Goal: Task Accomplishment & Management: Use online tool/utility

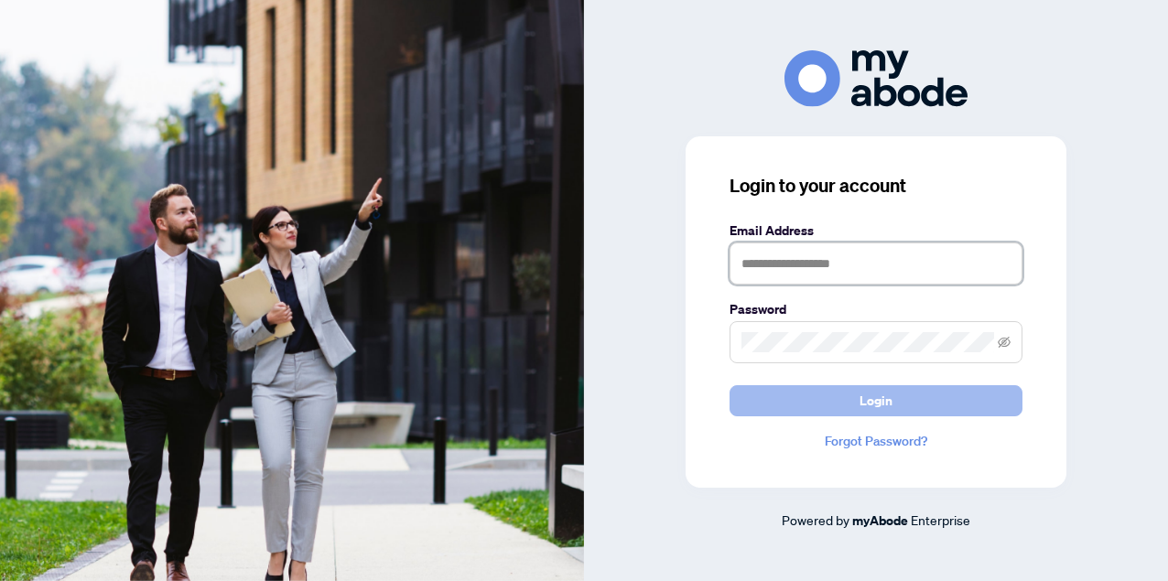
type input "**********"
click at [820, 403] on button "Login" at bounding box center [876, 400] width 293 height 31
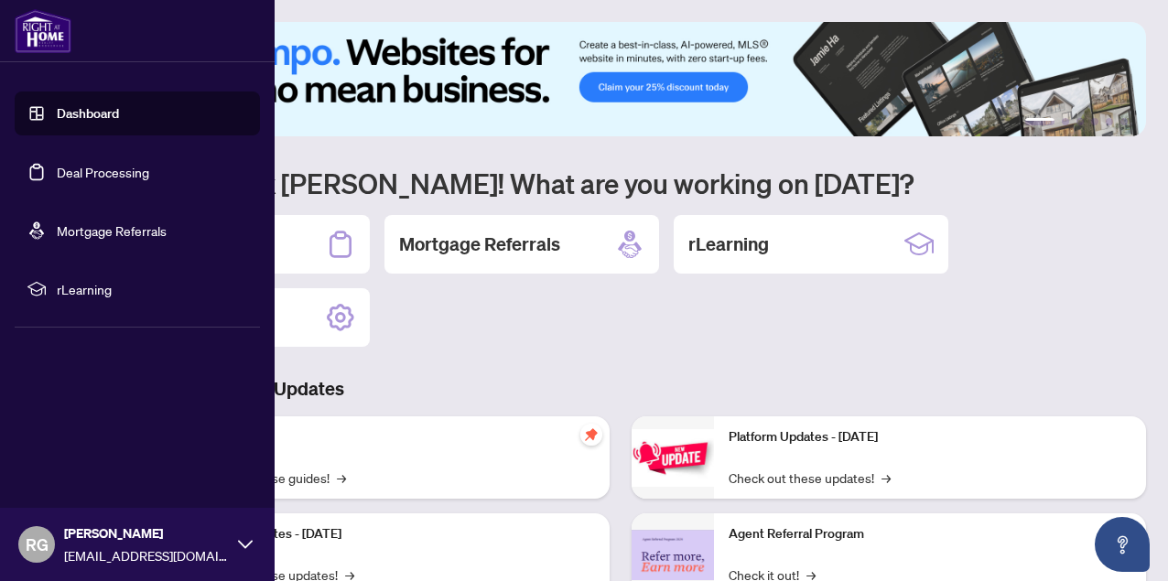
click at [57, 177] on link "Deal Processing" at bounding box center [103, 172] width 92 height 16
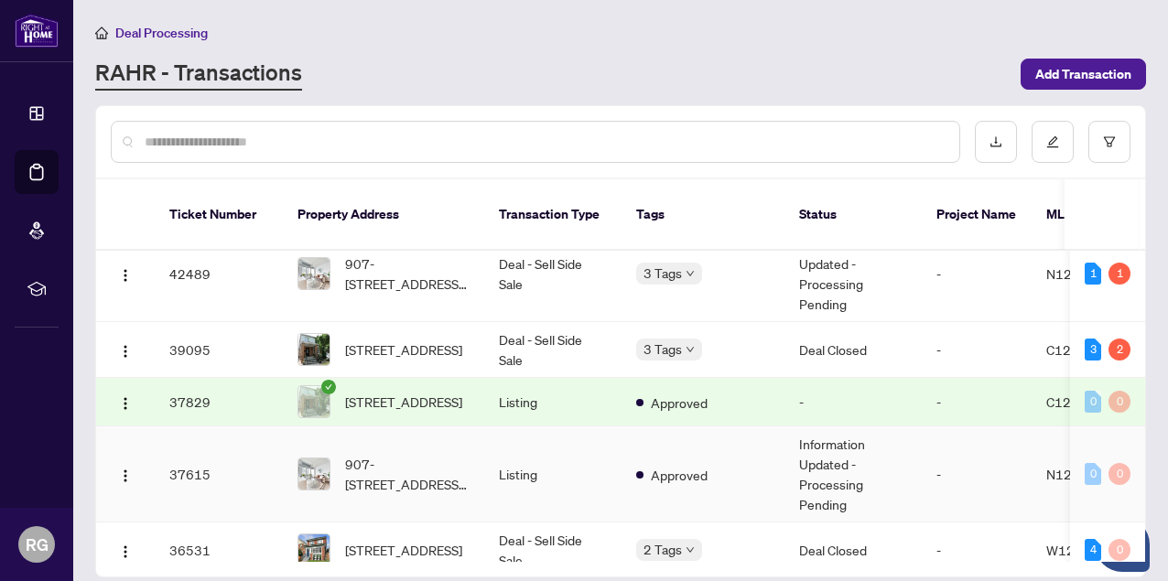
scroll to position [329, 0]
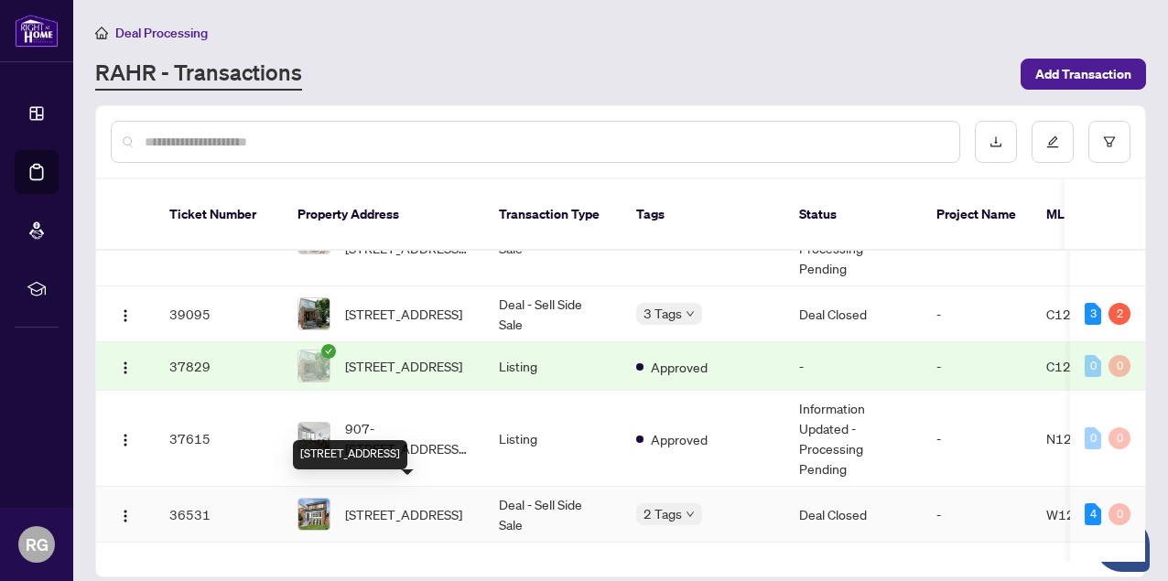
click at [398, 504] on span "[STREET_ADDRESS]" at bounding box center [403, 514] width 117 height 20
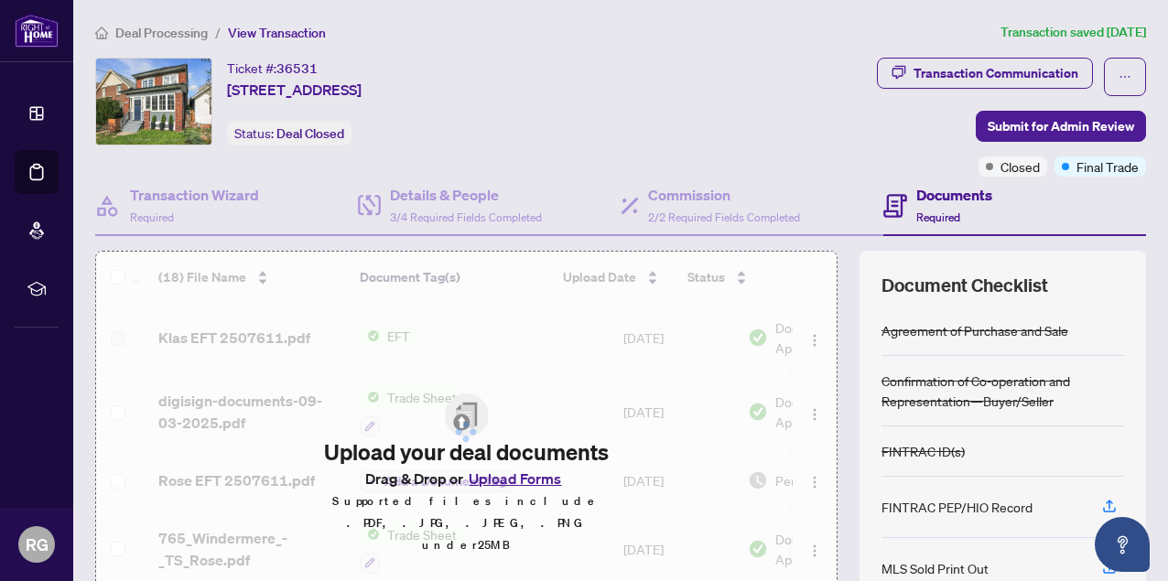
click at [40, 173] on icon at bounding box center [36, 172] width 18 height 18
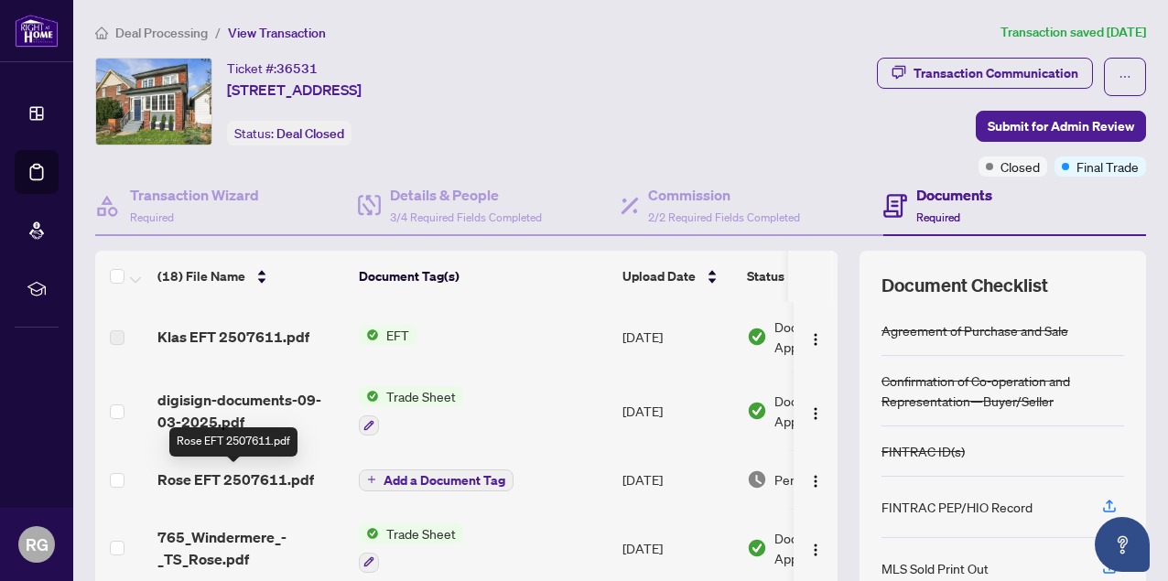
click at [258, 476] on span "Rose EFT 2507611.pdf" at bounding box center [235, 480] width 157 height 22
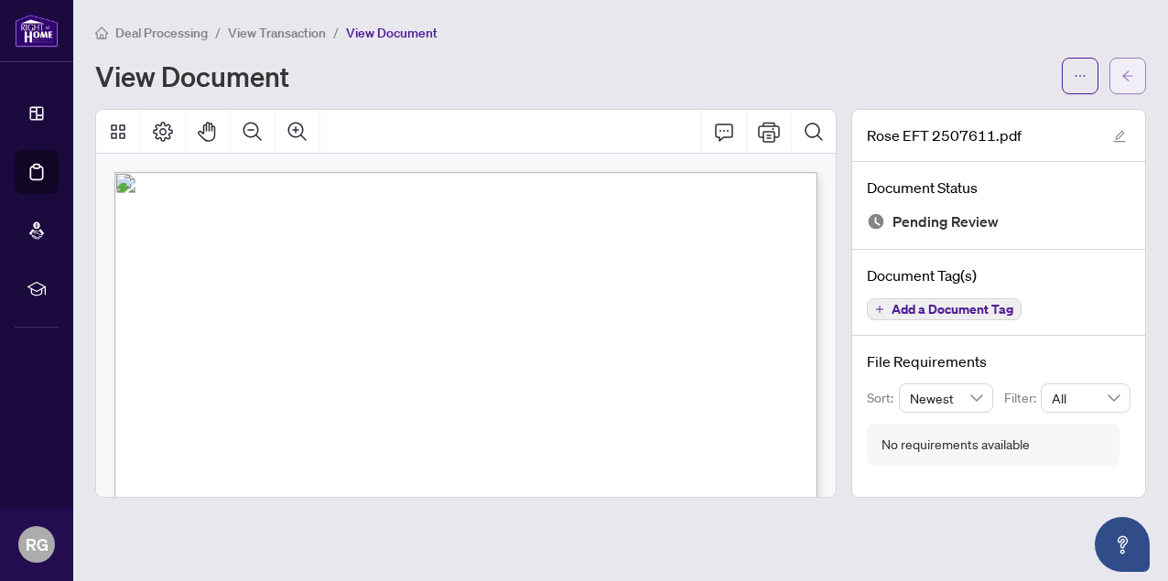
click at [1122, 84] on span "button" at bounding box center [1128, 75] width 13 height 29
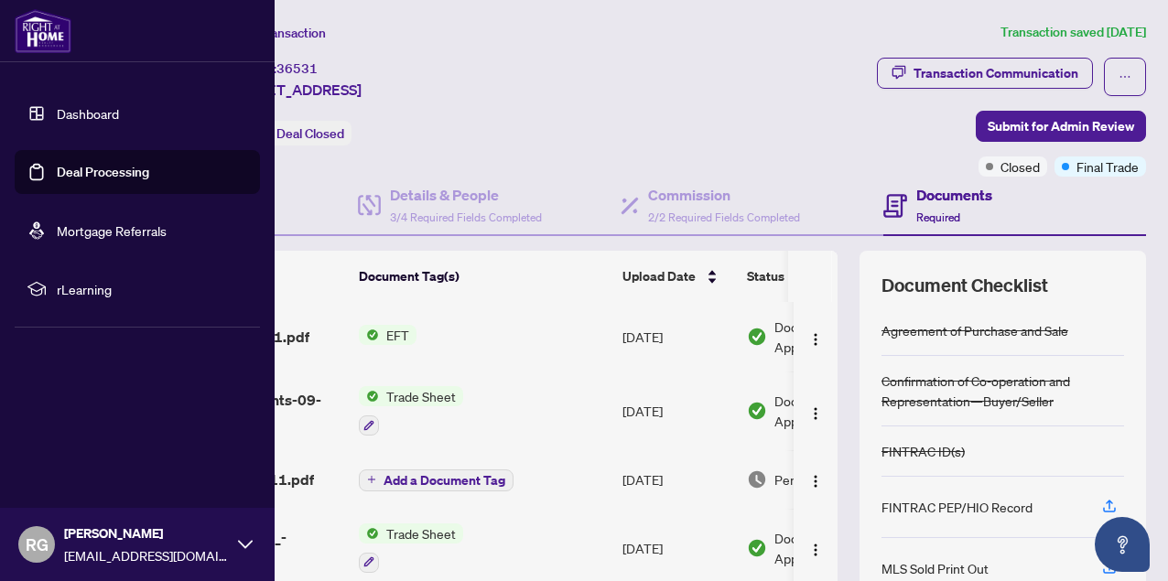
click at [58, 170] on link "Deal Processing" at bounding box center [103, 172] width 92 height 16
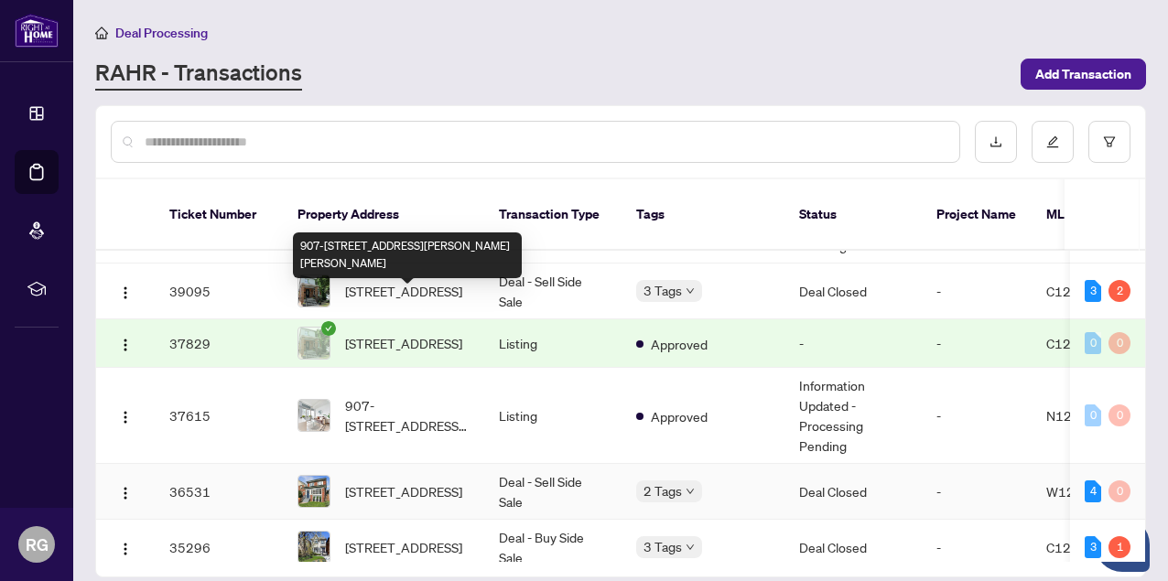
scroll to position [444, 0]
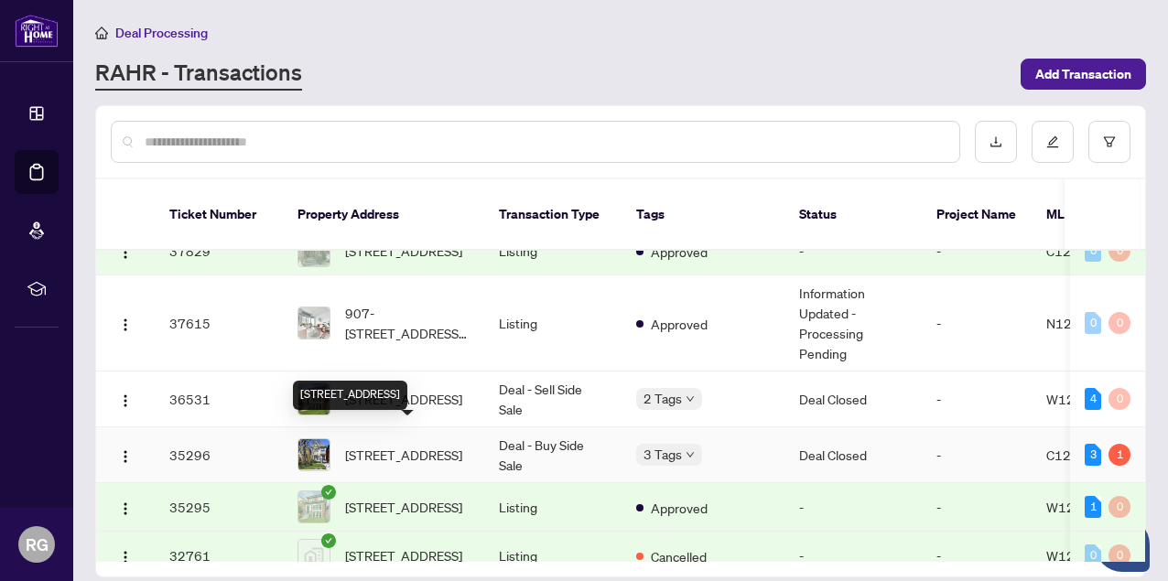
click at [420, 445] on span "[STREET_ADDRESS]" at bounding box center [403, 455] width 117 height 20
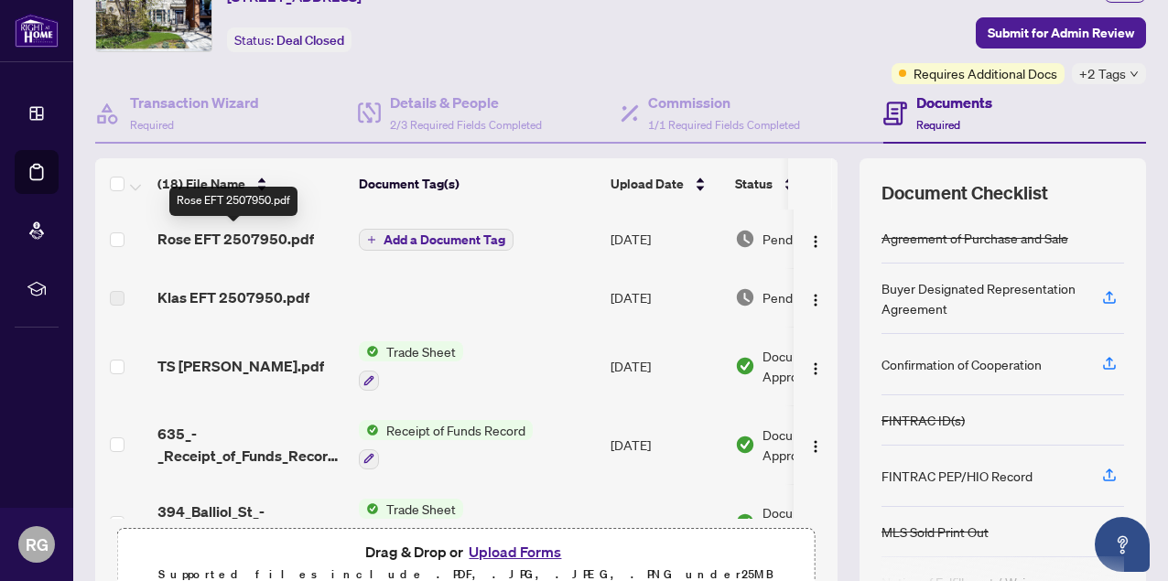
click at [281, 244] on span "Rose EFT 2507950.pdf" at bounding box center [235, 239] width 157 height 22
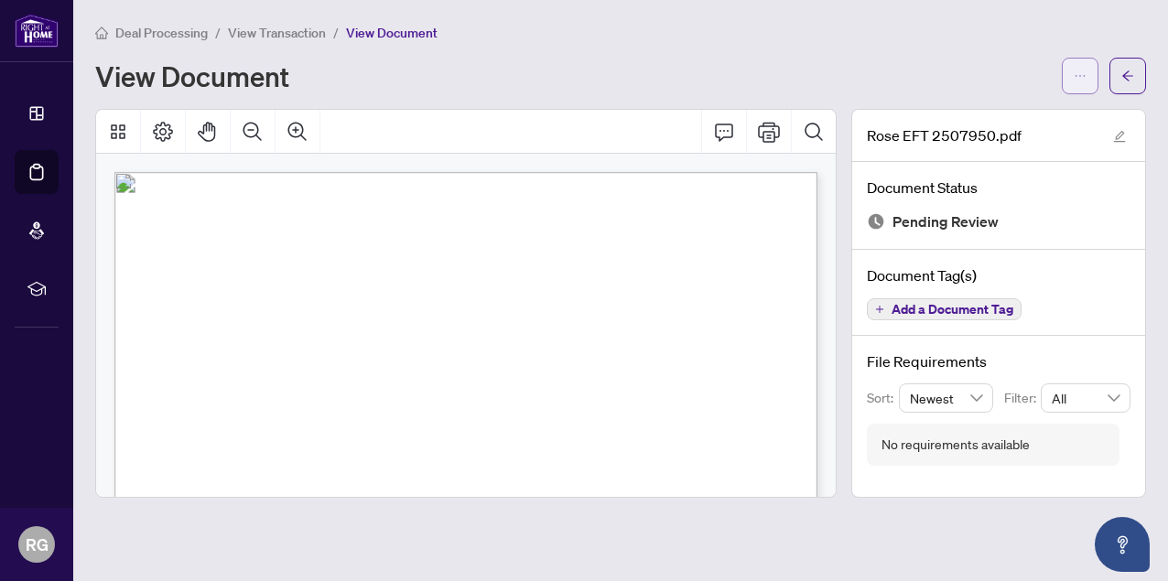
click at [1070, 76] on button "button" at bounding box center [1080, 76] width 37 height 37
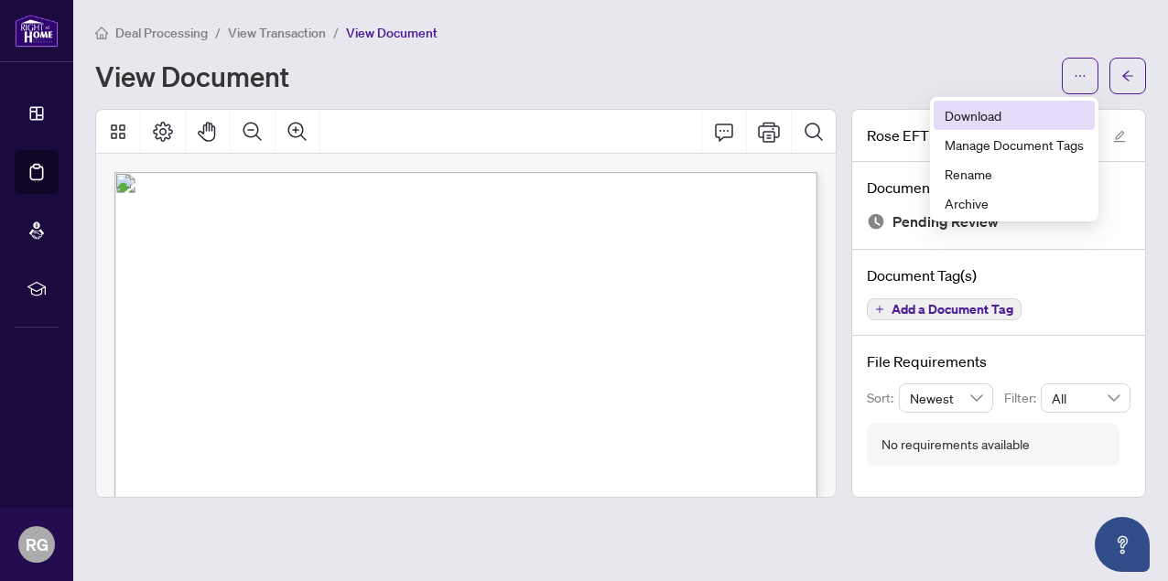
click at [993, 117] on span "Download" at bounding box center [1014, 115] width 139 height 20
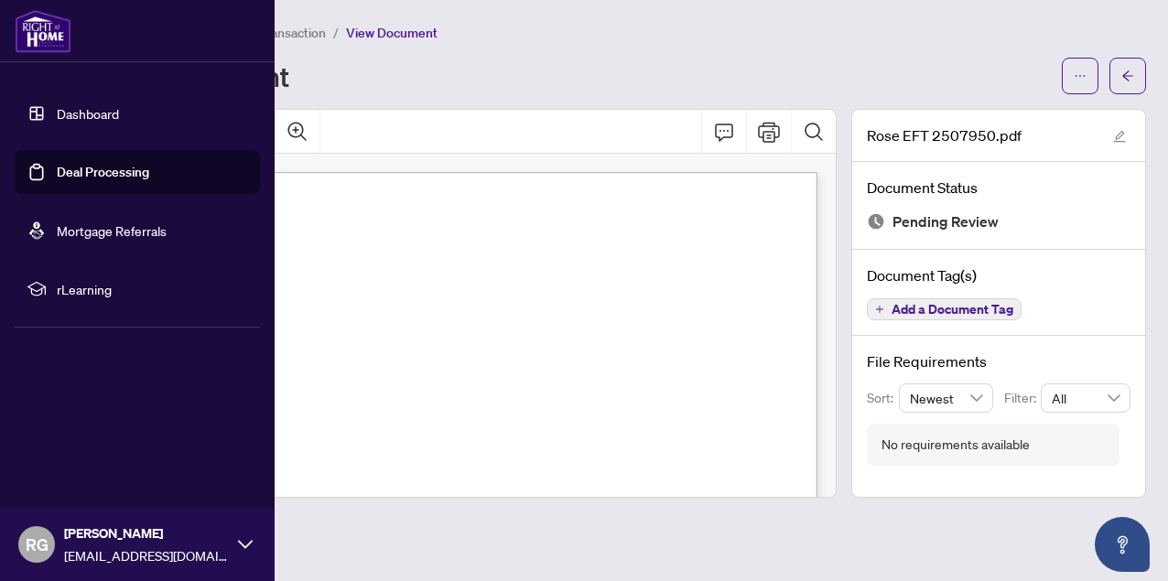
click at [57, 175] on link "Deal Processing" at bounding box center [103, 172] width 92 height 16
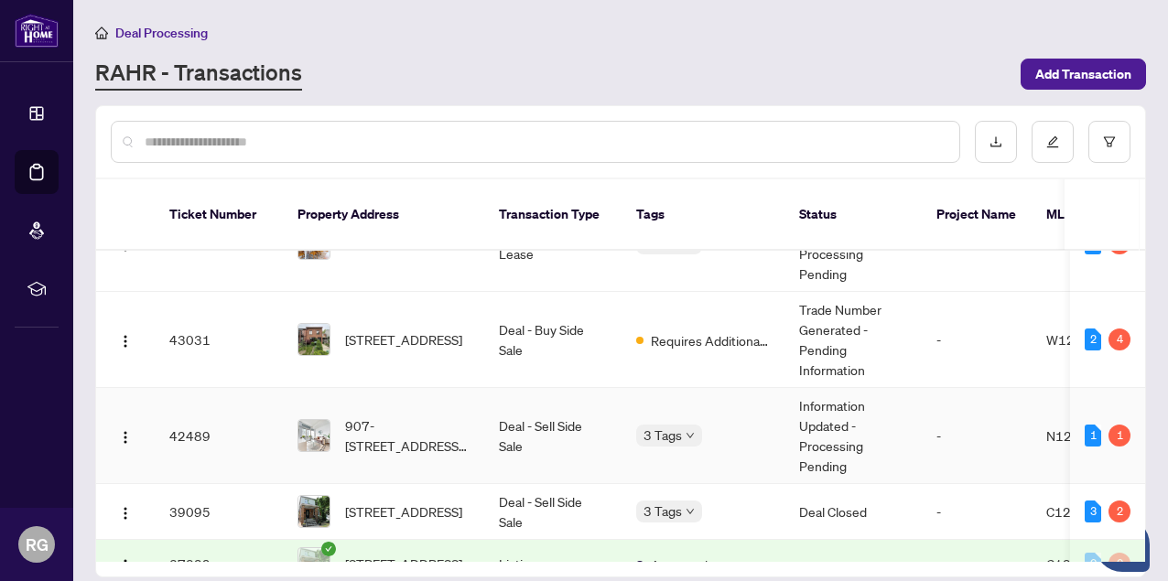
scroll to position [128, 0]
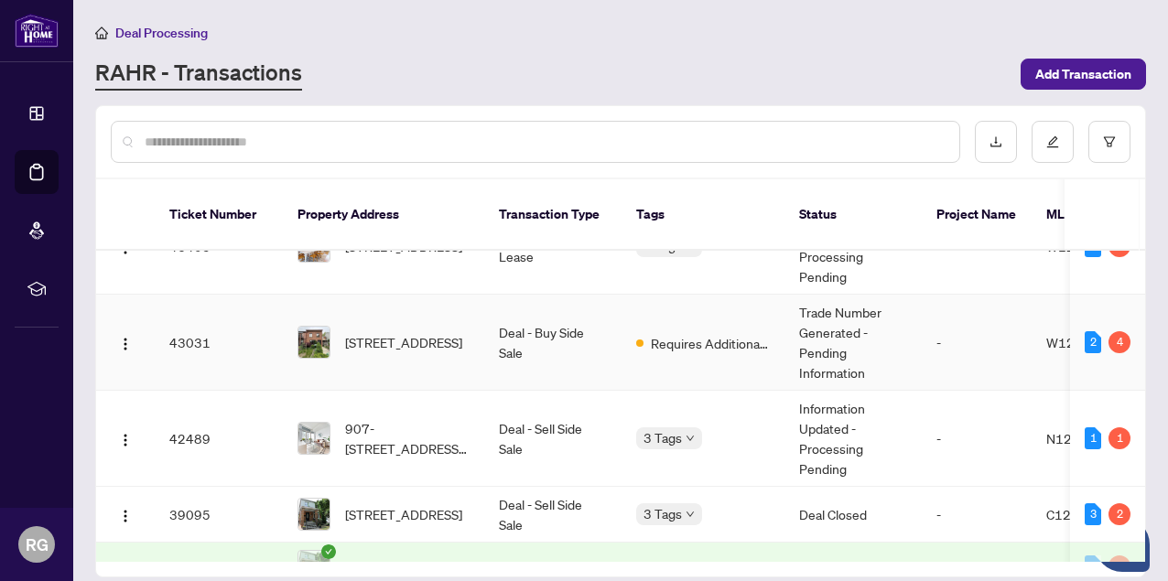
click at [396, 332] on span "[STREET_ADDRESS]" at bounding box center [403, 342] width 117 height 20
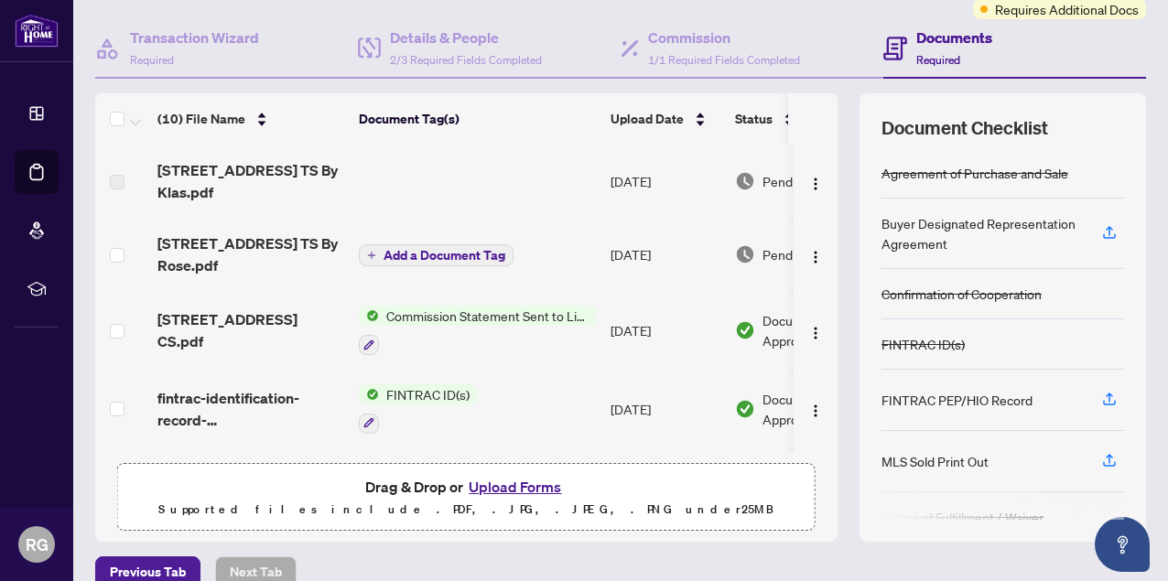
scroll to position [157, 0]
click at [259, 331] on span "[STREET_ADDRESS] CS.pdf" at bounding box center [250, 331] width 187 height 44
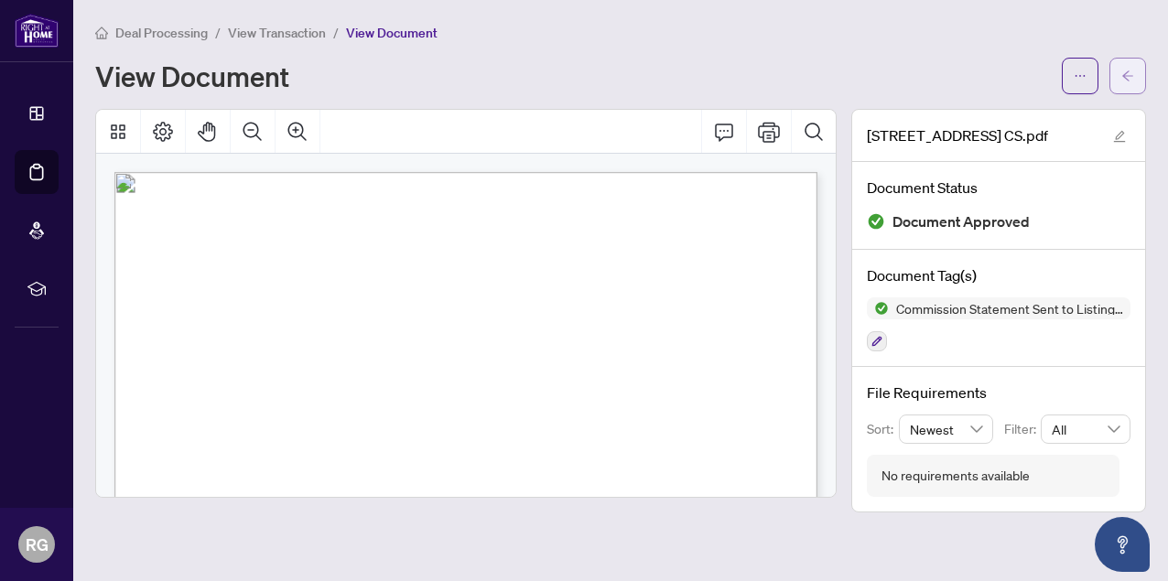
click at [1134, 78] on button "button" at bounding box center [1128, 76] width 37 height 37
